Goal: Use online tool/utility

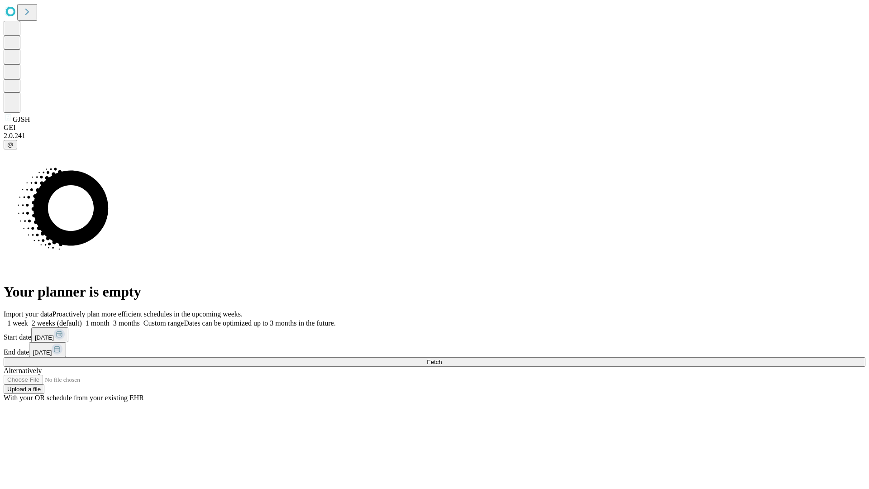
click at [442, 358] on span "Fetch" at bounding box center [434, 361] width 15 height 7
